Goal: Information Seeking & Learning: Learn about a topic

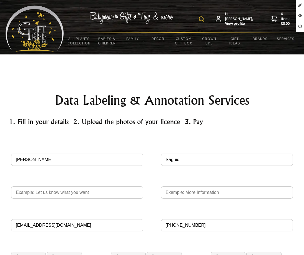
scroll to position [28, 0]
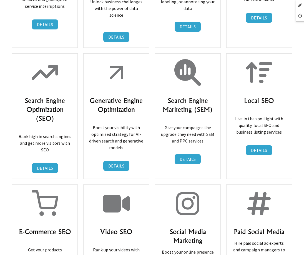
scroll to position [3955, 0]
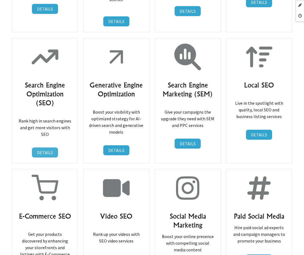
click at [47, 147] on link "DETAILS" at bounding box center [45, 152] width 26 height 10
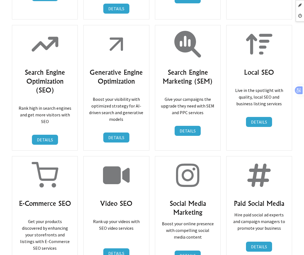
scroll to position [3912, 0]
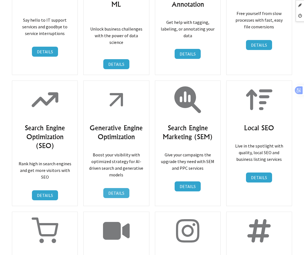
click at [119, 188] on link "DETAILS" at bounding box center [116, 193] width 26 height 10
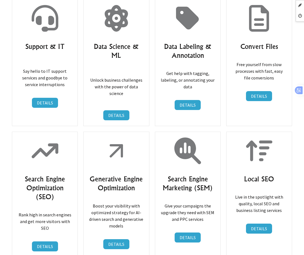
scroll to position [3915, 0]
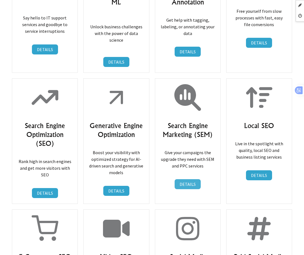
click at [183, 179] on link "DETAILS" at bounding box center [188, 184] width 26 height 10
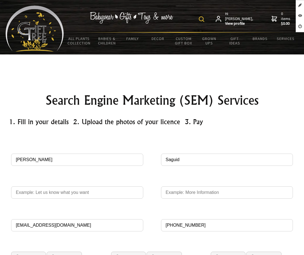
scroll to position [139, 0]
